Goal: Complete application form

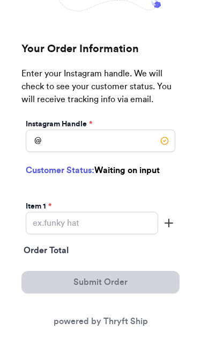
scroll to position [110, 0]
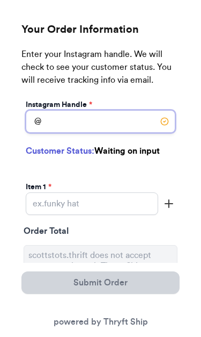
click at [90, 125] on input "Instagram Handle *" at bounding box center [101, 121] width 150 height 23
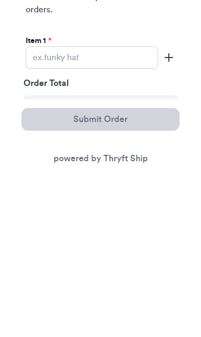
scroll to position [179, 0]
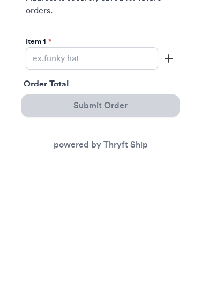
type input "[EMAIL_ADDRESS][DOMAIN_NAME]"
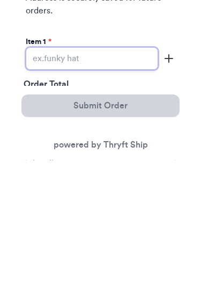
click at [127, 180] on input "Instagram Handle *" at bounding box center [92, 191] width 133 height 23
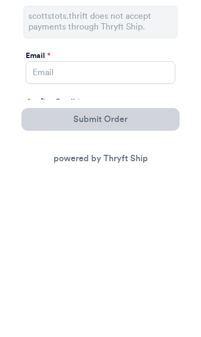
scroll to position [246, 0]
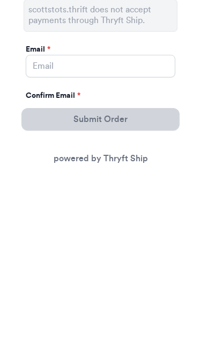
type input "Clothes"
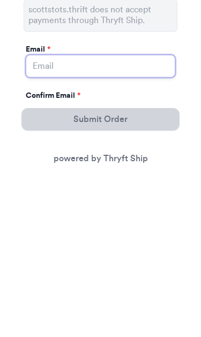
click at [148, 218] on input "Instagram Handle *" at bounding box center [101, 229] width 150 height 23
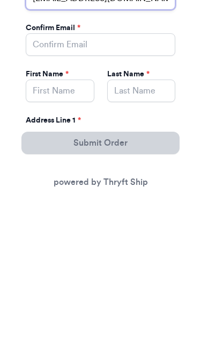
scroll to position [338, 0]
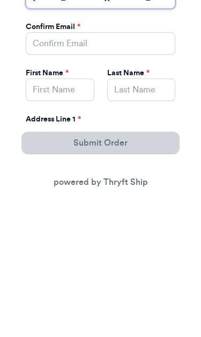
type input "[EMAIL_ADDRESS][DOMAIN_NAME]"
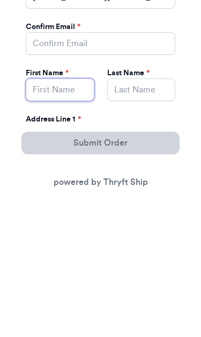
click at [79, 218] on input "Instagram Handle *" at bounding box center [60, 229] width 69 height 23
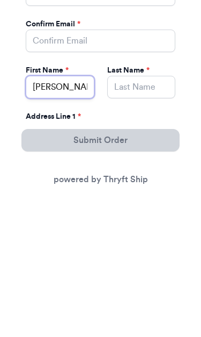
type input "[PERSON_NAME]"
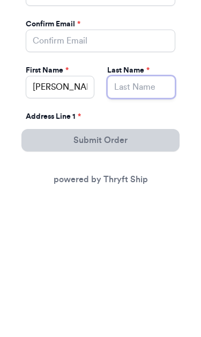
click at [133, 218] on input "Instagram Handle *" at bounding box center [141, 229] width 69 height 23
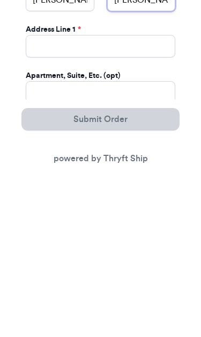
scroll to position [412, 0]
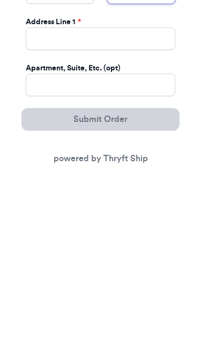
type input "[PERSON_NAME]"
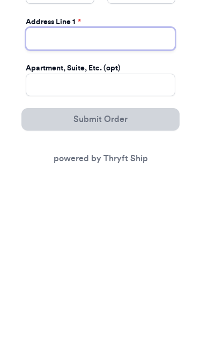
click at [104, 191] on input "Instagram Handle *" at bounding box center [101, 202] width 150 height 23
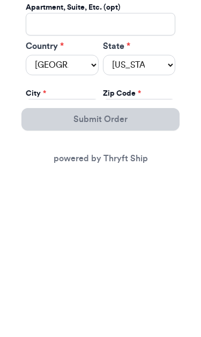
scroll to position [472, 0]
type input "[STREET_ADDRESS]"
click at [167, 218] on select "[US_STATE] [US_STATE] [US_STATE] [US_STATE] [US_STATE] [US_STATE] [US_STATE] [U…" at bounding box center [139, 228] width 73 height 20
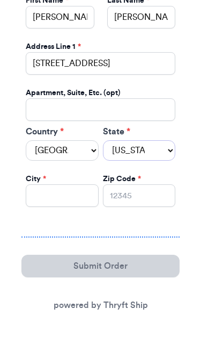
select select "IL"
click at [71, 188] on input "Instagram Handle *" at bounding box center [62, 195] width 73 height 23
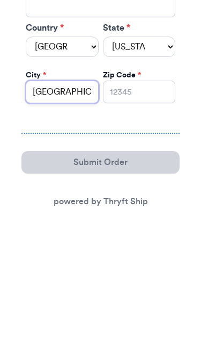
type input "[GEOGRAPHIC_DATA]"
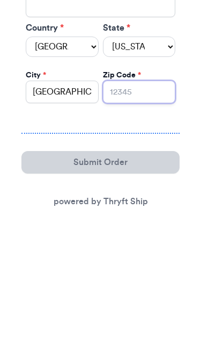
click at [141, 184] on input "Zip Code *" at bounding box center [139, 195] width 73 height 23
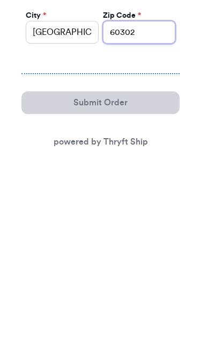
type input "60302"
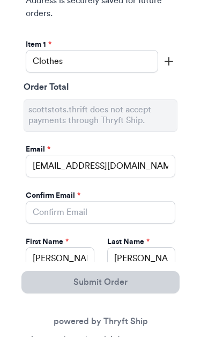
scroll to position [309, 0]
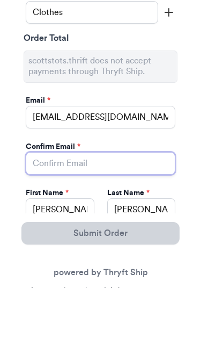
click at [159, 208] on input "Instagram Handle *" at bounding box center [101, 212] width 150 height 23
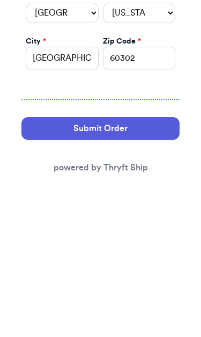
scroll to position [550, 0]
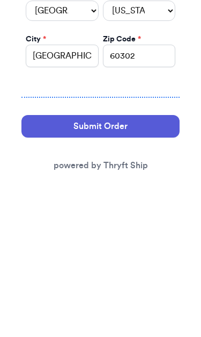
type input "[EMAIL_ADDRESS][DOMAIN_NAME]"
click at [143, 254] on button "Submit Order" at bounding box center [100, 265] width 158 height 23
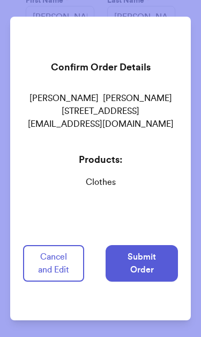
click at [157, 253] on button "Submit Order" at bounding box center [142, 263] width 72 height 37
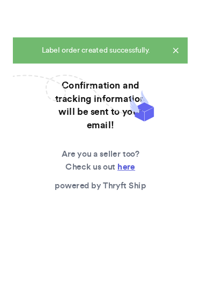
scroll to position [0, 0]
